Goal: Information Seeking & Learning: Check status

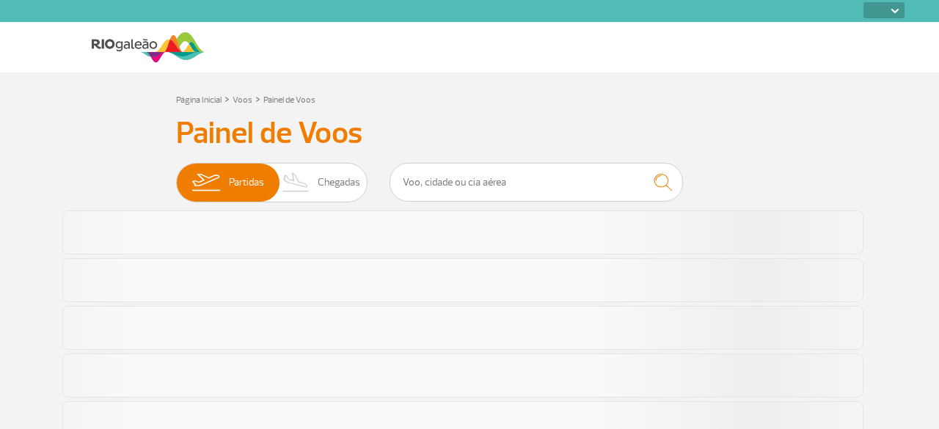
select select
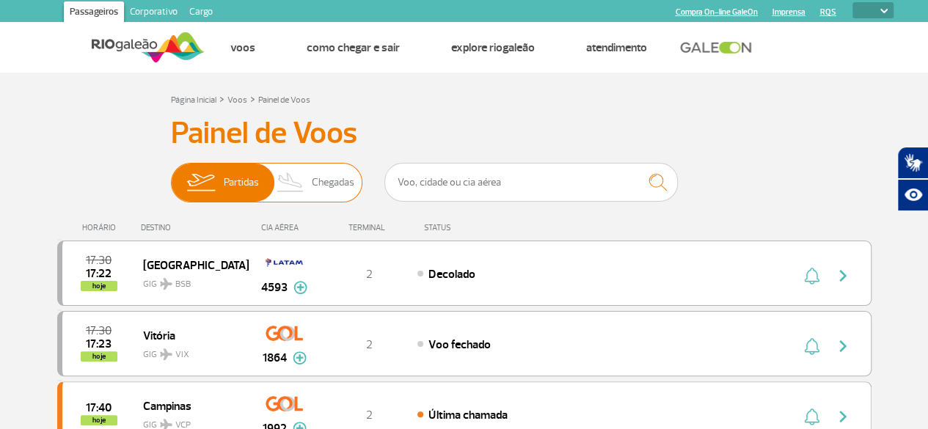
click at [317, 180] on span "Chegadas" at bounding box center [333, 183] width 43 height 38
click at [171, 175] on input "Partidas Chegadas" at bounding box center [171, 175] width 0 height 0
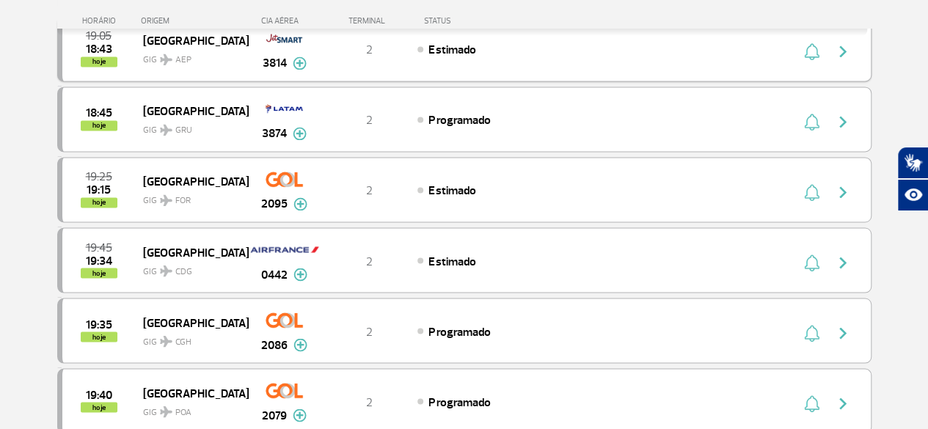
scroll to position [1174, 0]
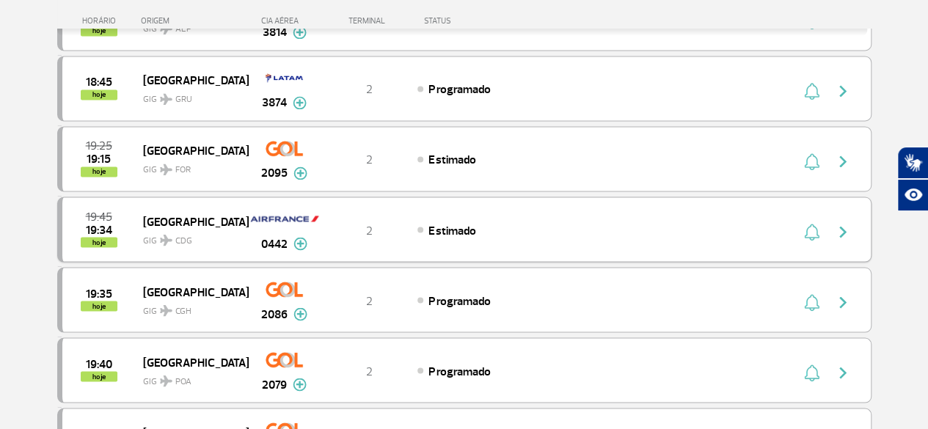
click at [845, 223] on img "button" at bounding box center [843, 232] width 18 height 18
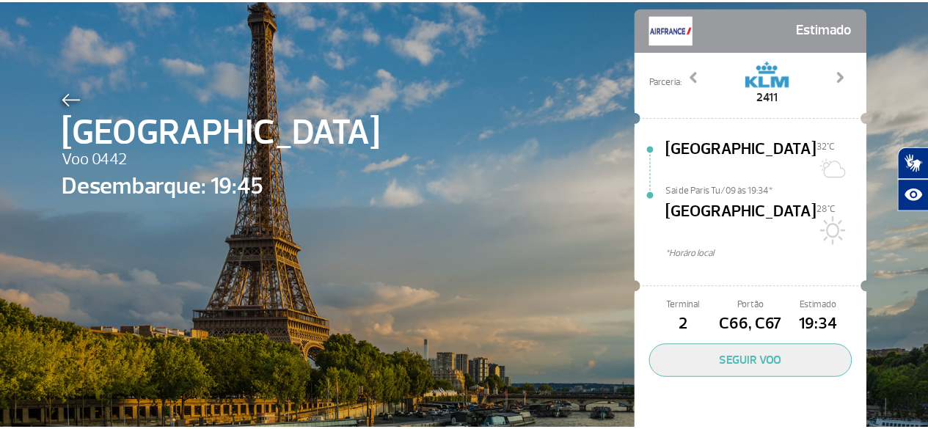
scroll to position [84, 0]
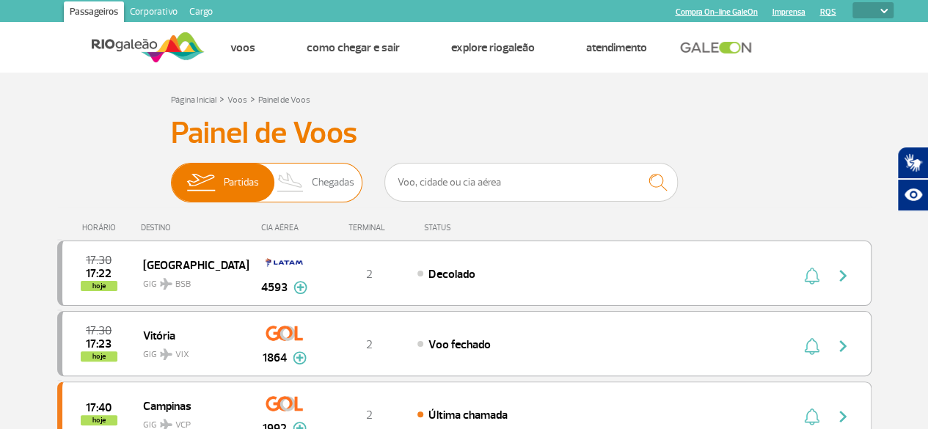
click at [315, 176] on span "Chegadas" at bounding box center [333, 183] width 43 height 38
click at [171, 175] on input "Partidas Chegadas" at bounding box center [171, 175] width 0 height 0
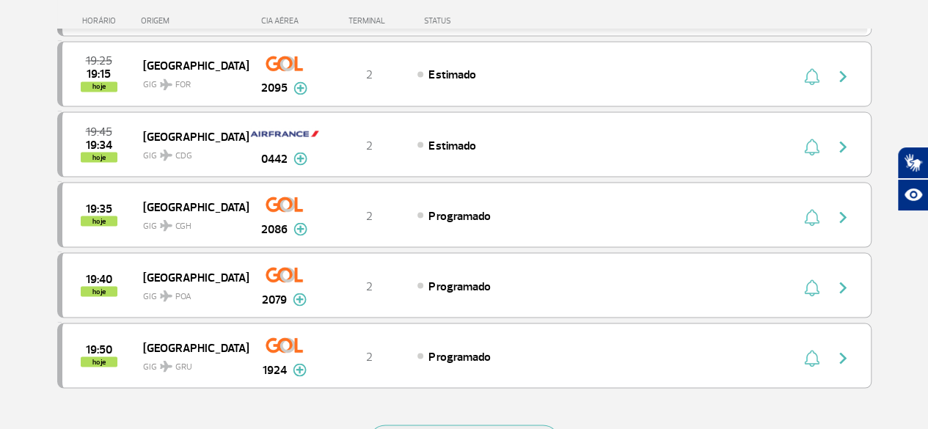
scroll to position [1174, 0]
